Goal: Task Accomplishment & Management: Use online tool/utility

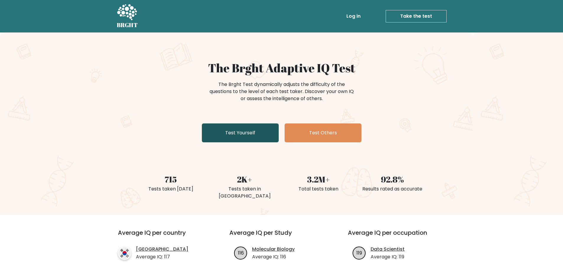
click at [234, 132] on link "Test Yourself" at bounding box center [240, 133] width 77 height 19
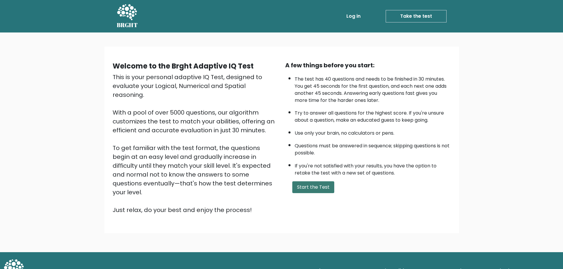
click at [310, 188] on button "Start the Test" at bounding box center [313, 188] width 42 height 12
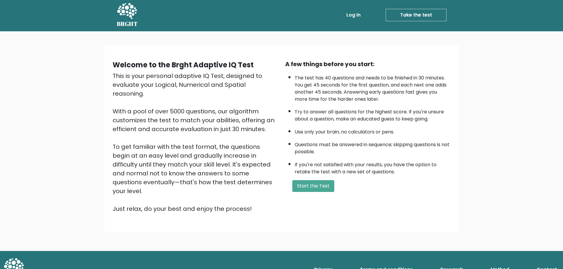
scroll to position [1, 0]
